Goal: Task Accomplishment & Management: Manage account settings

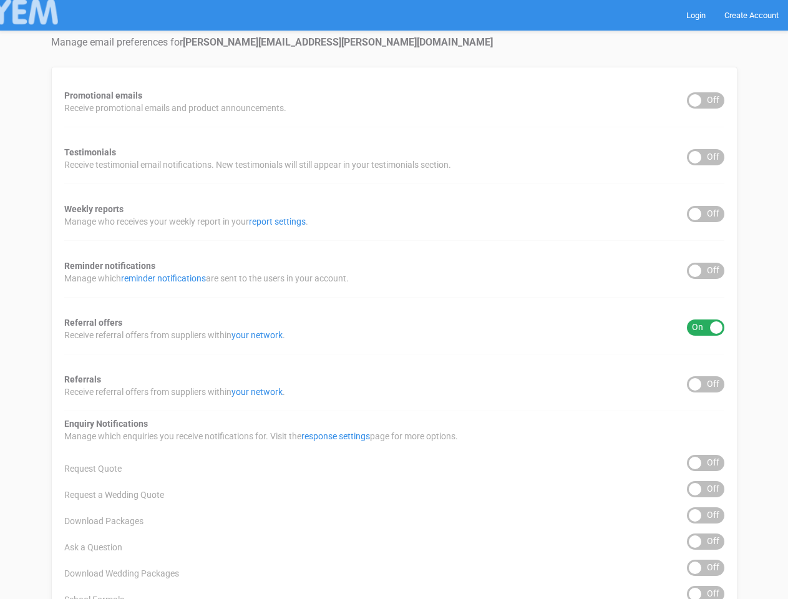
click at [394, 299] on div "Promotional emails ON OFF Receive promotional emails and product announcements.…" at bounding box center [394, 503] width 686 height 872
click at [705, 100] on div "ON OFF" at bounding box center [705, 100] width 37 height 16
click at [705, 157] on div "ON OFF" at bounding box center [705, 157] width 37 height 16
click at [705, 214] on div "ON OFF" at bounding box center [705, 214] width 37 height 16
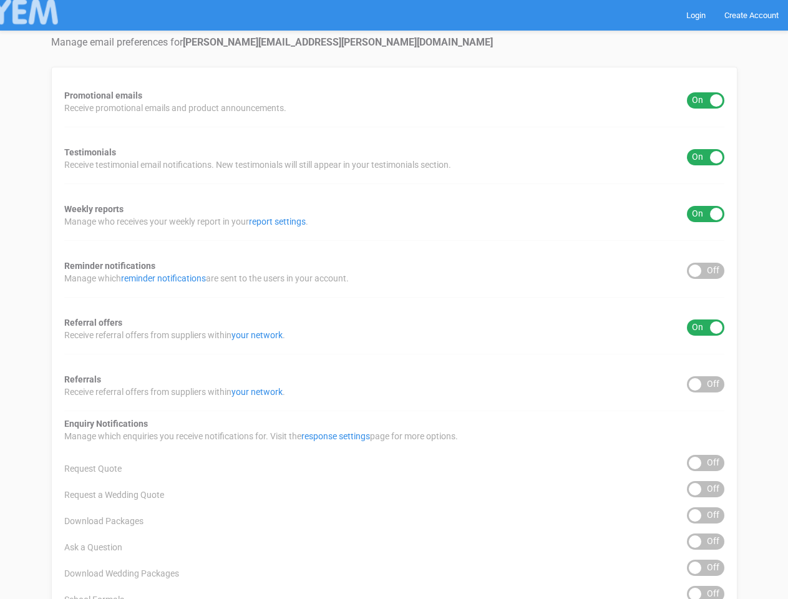
click at [705, 271] on div "ON OFF" at bounding box center [705, 271] width 37 height 16
click at [705, 327] on div "ON OFF" at bounding box center [705, 327] width 37 height 16
click at [705, 384] on div "ON OFF" at bounding box center [705, 384] width 37 height 16
click at [705, 463] on div "ON OFF" at bounding box center [705, 463] width 37 height 16
click at [705, 489] on div "ON OFF" at bounding box center [705, 489] width 37 height 16
